Goal: Task Accomplishment & Management: Complete application form

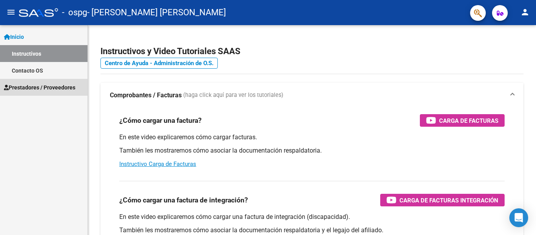
click at [57, 85] on span "Prestadores / Proveedores" at bounding box center [39, 87] width 71 height 9
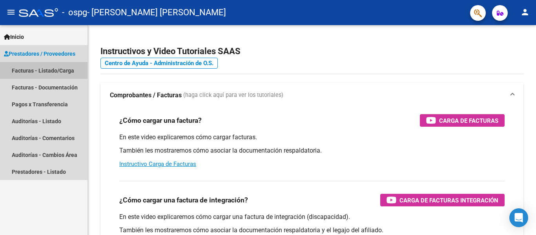
click at [50, 69] on link "Facturas - Listado/Carga" at bounding box center [44, 70] width 88 height 17
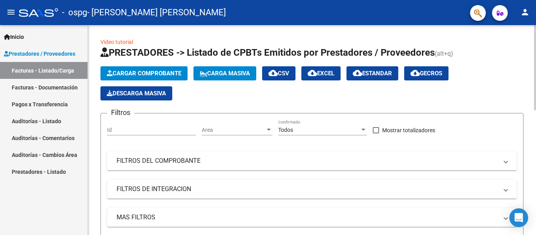
click at [142, 72] on span "Cargar Comprobante" at bounding box center [144, 73] width 75 height 7
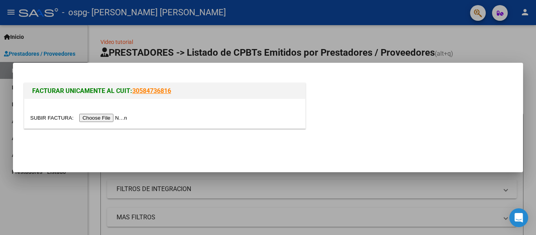
click at [107, 117] on input "file" at bounding box center [79, 118] width 99 height 8
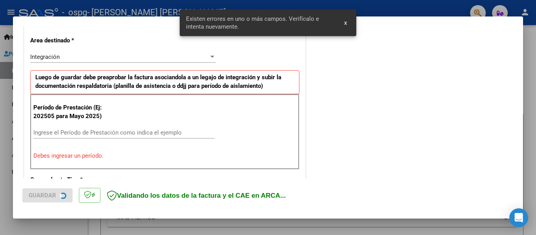
scroll to position [182, 0]
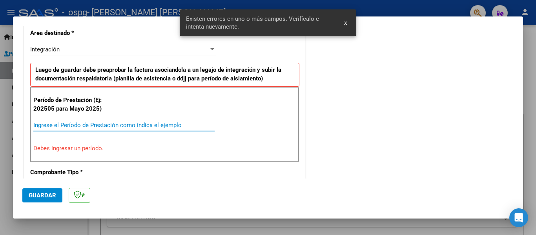
click at [89, 123] on input "Ingrese el Período de Prestación como indica el ejemplo" at bounding box center [123, 125] width 181 height 7
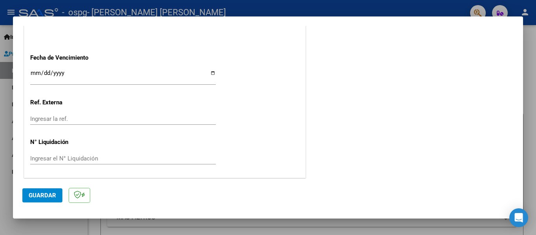
scroll to position [538, 0]
type input "202509"
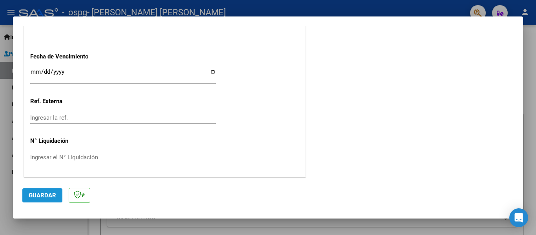
click at [41, 195] on span "Guardar" at bounding box center [42, 195] width 27 height 7
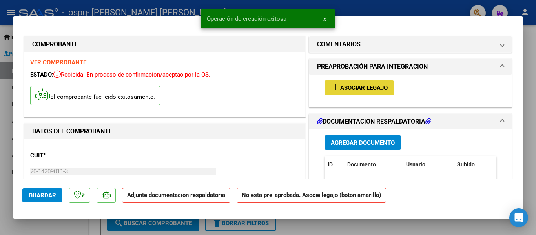
click at [351, 89] on span "Asociar Legajo" at bounding box center [363, 87] width 47 height 7
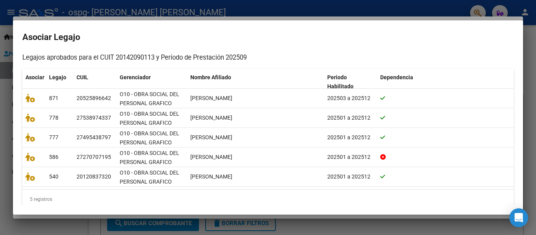
scroll to position [78, 0]
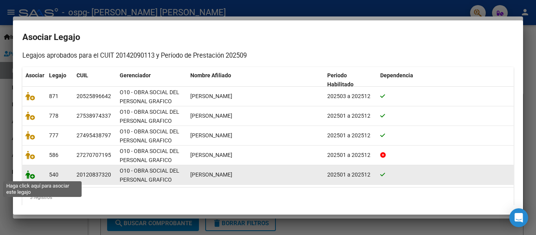
click at [32, 176] on icon at bounding box center [30, 174] width 9 height 9
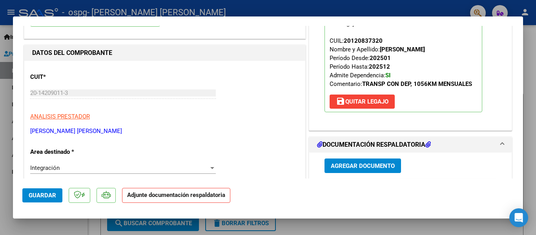
scroll to position [157, 0]
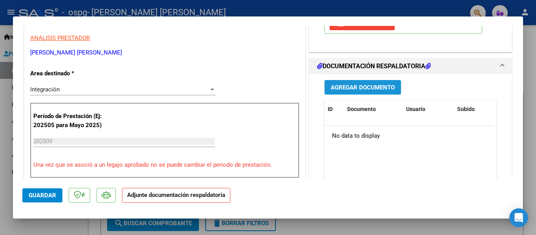
click at [361, 88] on span "Agregar Documento" at bounding box center [363, 87] width 64 height 7
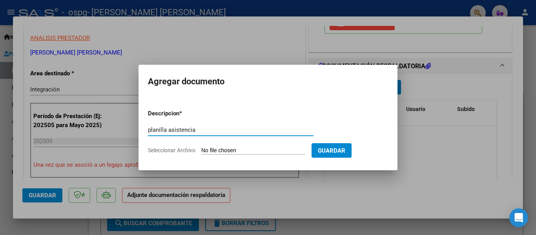
type input "planilla asistencia"
click at [250, 150] on input "Seleccionar Archivo" at bounding box center [253, 150] width 104 height 7
type input "C:\fakepath\Planilla asistencia [PERSON_NAME] [DATE].pdf"
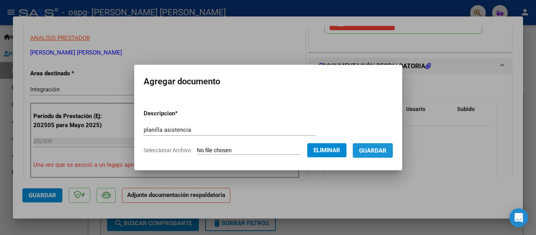
click at [375, 151] on span "Guardar" at bounding box center [372, 150] width 27 height 7
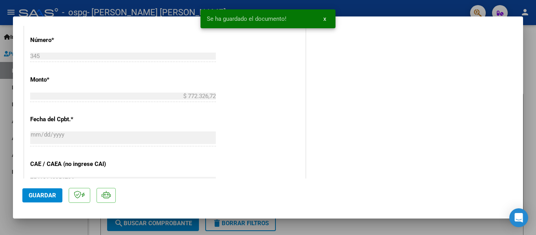
scroll to position [392, 0]
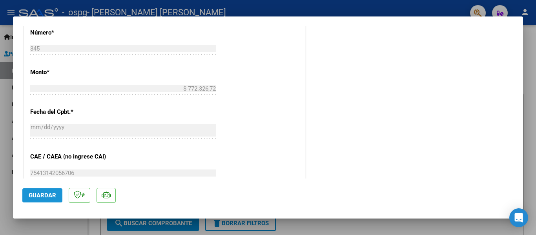
click at [42, 195] on span "Guardar" at bounding box center [42, 195] width 27 height 7
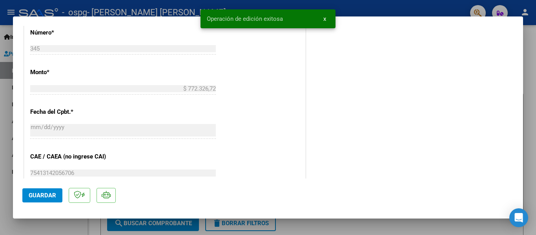
click at [366, 228] on div at bounding box center [268, 117] width 536 height 235
type input "$ 0,00"
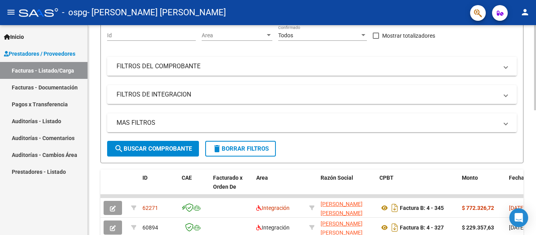
scroll to position [196, 0]
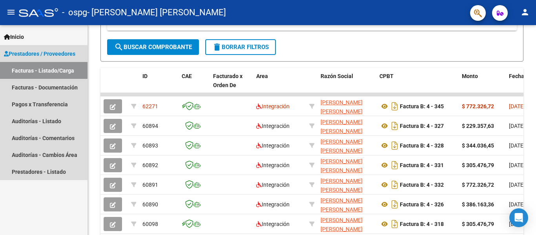
click at [43, 53] on span "Prestadores / Proveedores" at bounding box center [39, 53] width 71 height 9
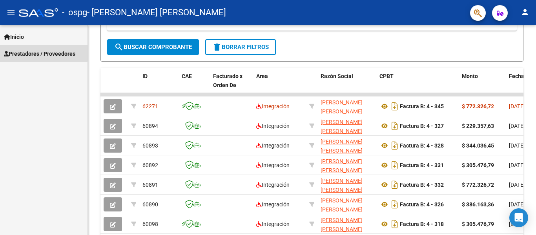
click at [34, 53] on span "Prestadores / Proveedores" at bounding box center [39, 53] width 71 height 9
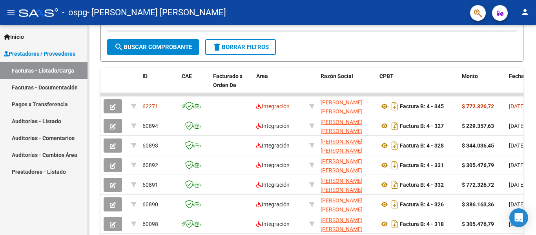
click at [33, 69] on link "Facturas - Listado/Carga" at bounding box center [44, 70] width 88 height 17
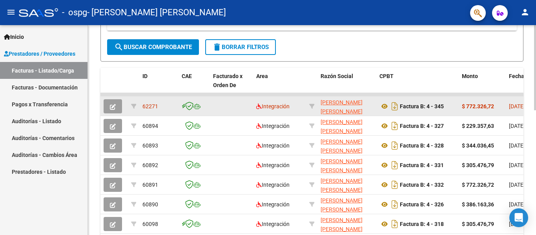
scroll to position [0, 0]
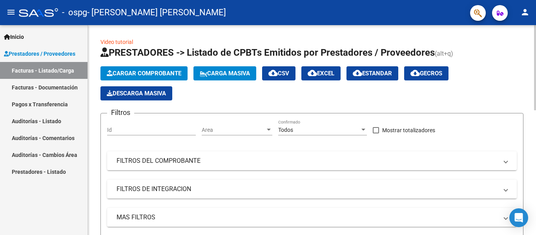
click at [151, 73] on span "Cargar Comprobante" at bounding box center [144, 73] width 75 height 7
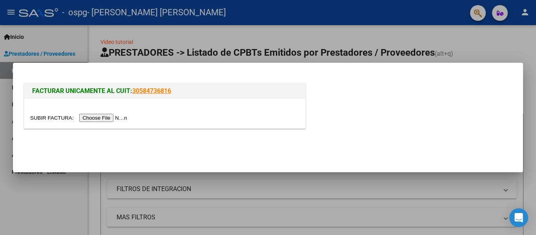
click at [109, 117] on input "file" at bounding box center [79, 118] width 99 height 8
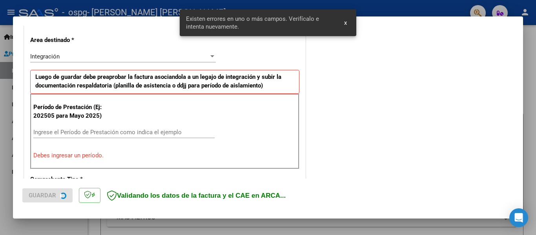
scroll to position [182, 0]
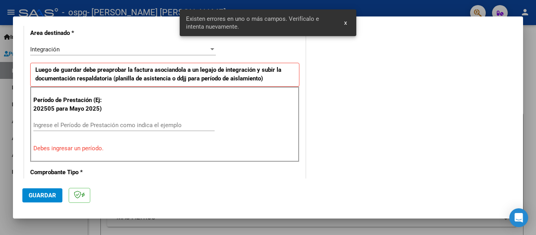
click at [78, 124] on input "Ingrese el Período de Prestación como indica el ejemplo" at bounding box center [123, 125] width 181 height 7
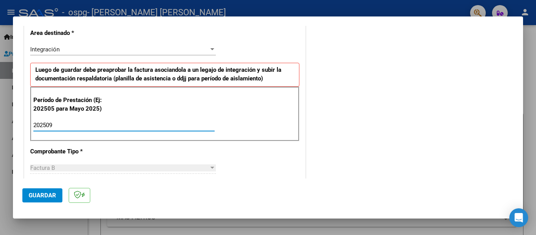
type input "202509"
click at [38, 195] on span "Guardar" at bounding box center [42, 195] width 27 height 7
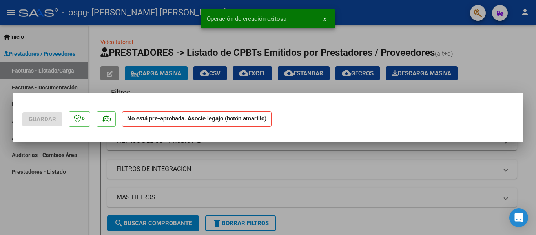
scroll to position [0, 0]
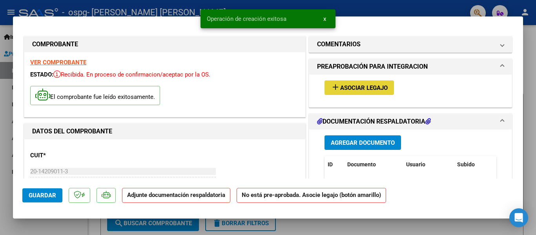
click at [364, 86] on span "Asociar Legajo" at bounding box center [363, 87] width 47 height 7
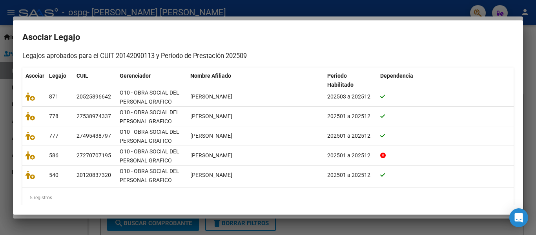
scroll to position [78, 0]
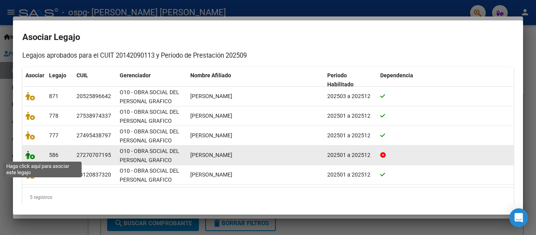
click at [27, 155] on icon at bounding box center [30, 155] width 9 height 9
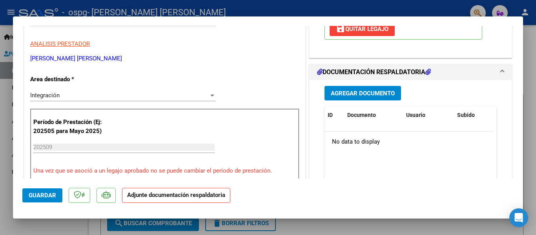
scroll to position [157, 0]
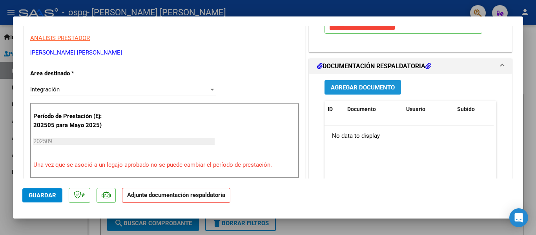
click at [356, 87] on span "Agregar Documento" at bounding box center [363, 87] width 64 height 7
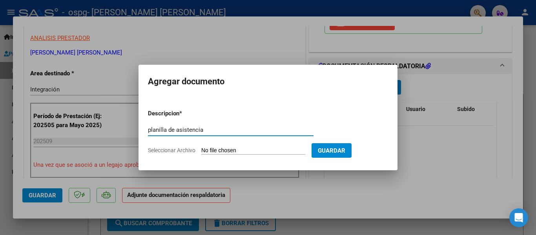
type input "planilla de asistencia"
click at [218, 149] on input "Seleccionar Archivo" at bounding box center [253, 150] width 104 height 7
type input "C:\fakepath\Planilla asistencia [PERSON_NAME] [DATE].pdf"
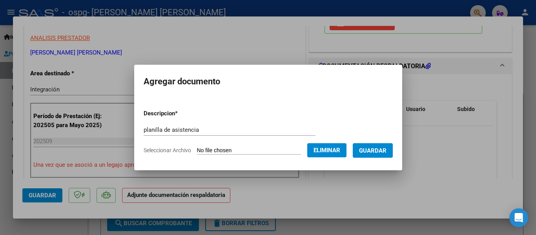
click at [376, 150] on span "Guardar" at bounding box center [372, 150] width 27 height 7
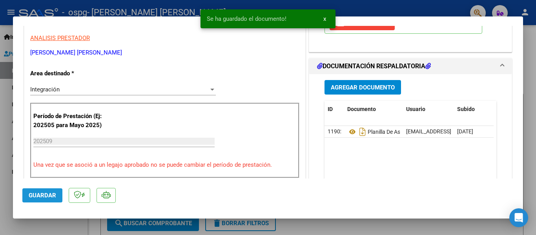
click at [40, 196] on span "Guardar" at bounding box center [42, 195] width 27 height 7
click at [389, 225] on div at bounding box center [268, 117] width 536 height 235
type input "$ 0,00"
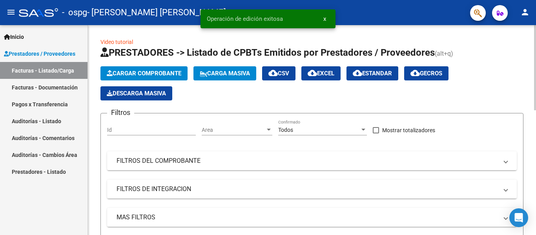
click at [156, 75] on span "Cargar Comprobante" at bounding box center [144, 73] width 75 height 7
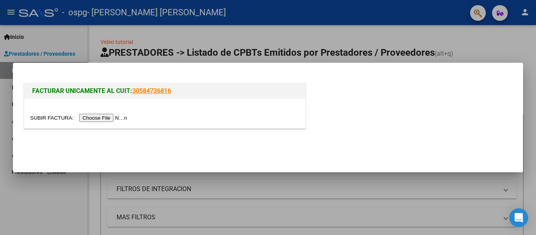
click at [116, 119] on input "file" at bounding box center [79, 118] width 99 height 8
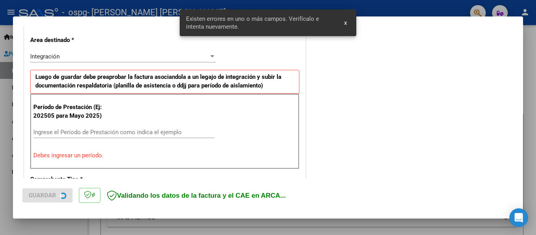
scroll to position [182, 0]
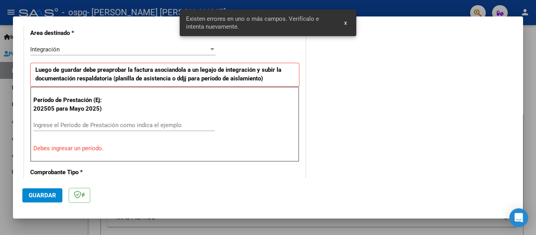
click at [78, 122] on input "Ingrese el Período de Prestación como indica el ejemplo" at bounding box center [123, 125] width 181 height 7
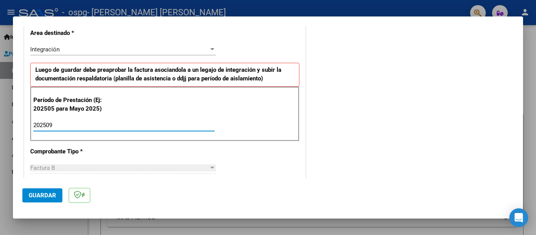
type input "202509"
click at [44, 194] on span "Guardar" at bounding box center [42, 195] width 27 height 7
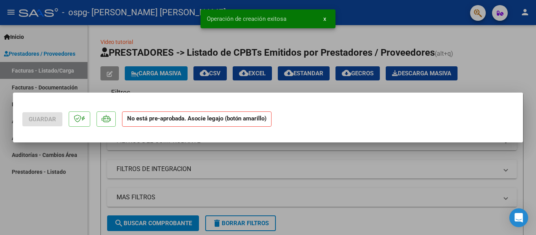
scroll to position [0, 0]
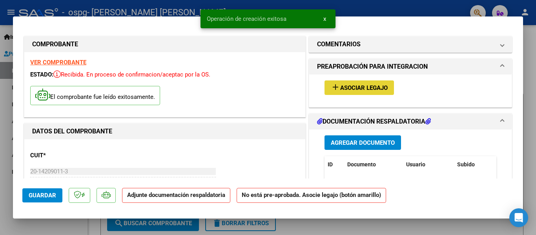
click at [352, 88] on span "Asociar Legajo" at bounding box center [363, 87] width 47 height 7
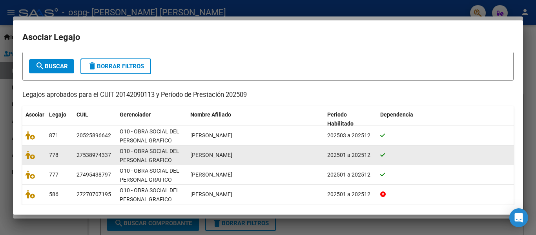
scroll to position [2, 0]
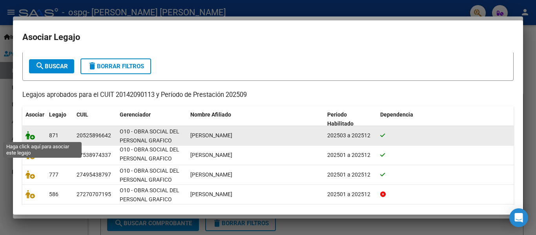
click at [31, 135] on icon at bounding box center [30, 135] width 9 height 9
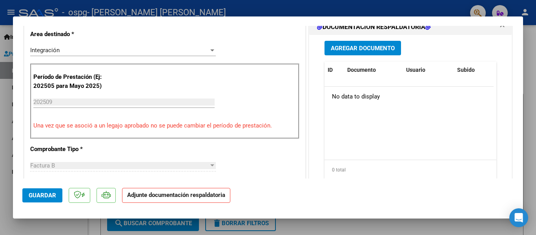
scroll to position [157, 0]
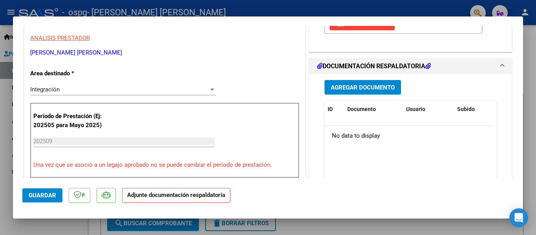
click at [353, 89] on span "Agregar Documento" at bounding box center [363, 87] width 64 height 7
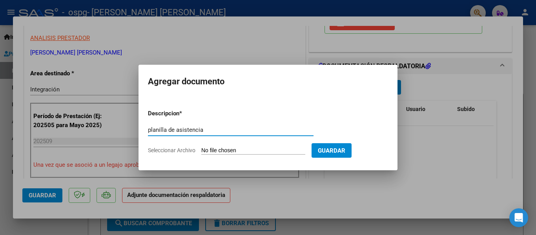
type input "planilla de asistencia"
click at [226, 149] on input "Seleccionar Archivo" at bounding box center [253, 150] width 104 height 7
type input "C:\fakepath\Planilla asistencia [PERSON_NAME] colegio [DATE].pdf"
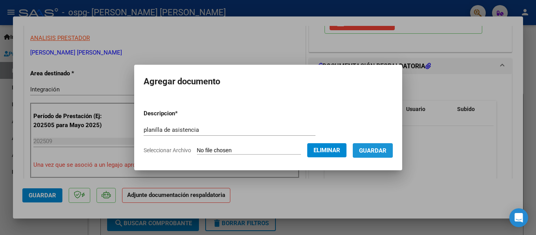
click at [379, 150] on span "Guardar" at bounding box center [372, 150] width 27 height 7
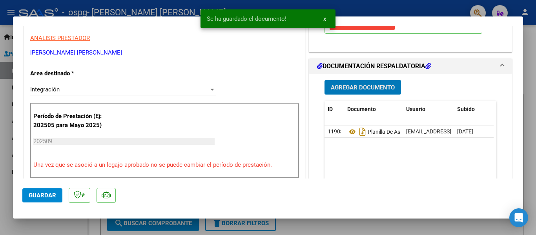
click at [39, 195] on span "Guardar" at bounding box center [42, 195] width 27 height 7
click at [405, 226] on div at bounding box center [268, 117] width 536 height 235
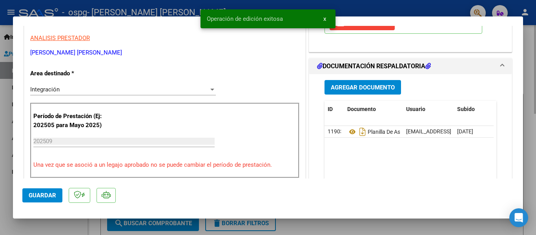
type input "$ 0,00"
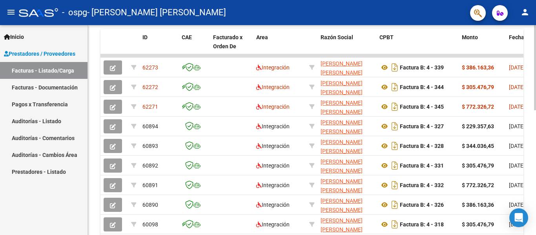
scroll to position [235, 0]
